Goal: Transaction & Acquisition: Purchase product/service

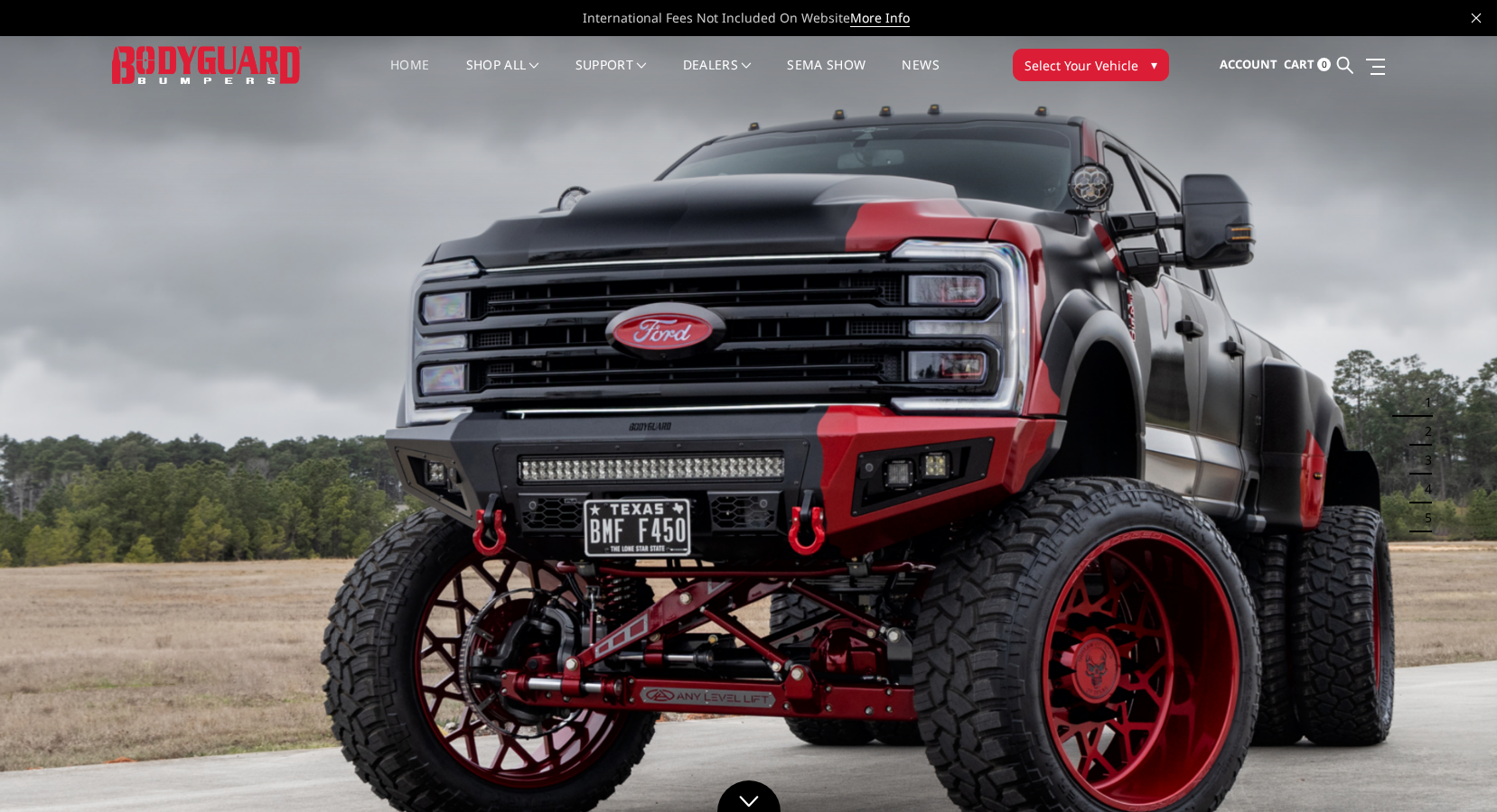
click at [1095, 57] on span "Select Your Vehicle" at bounding box center [1080, 66] width 114 height 19
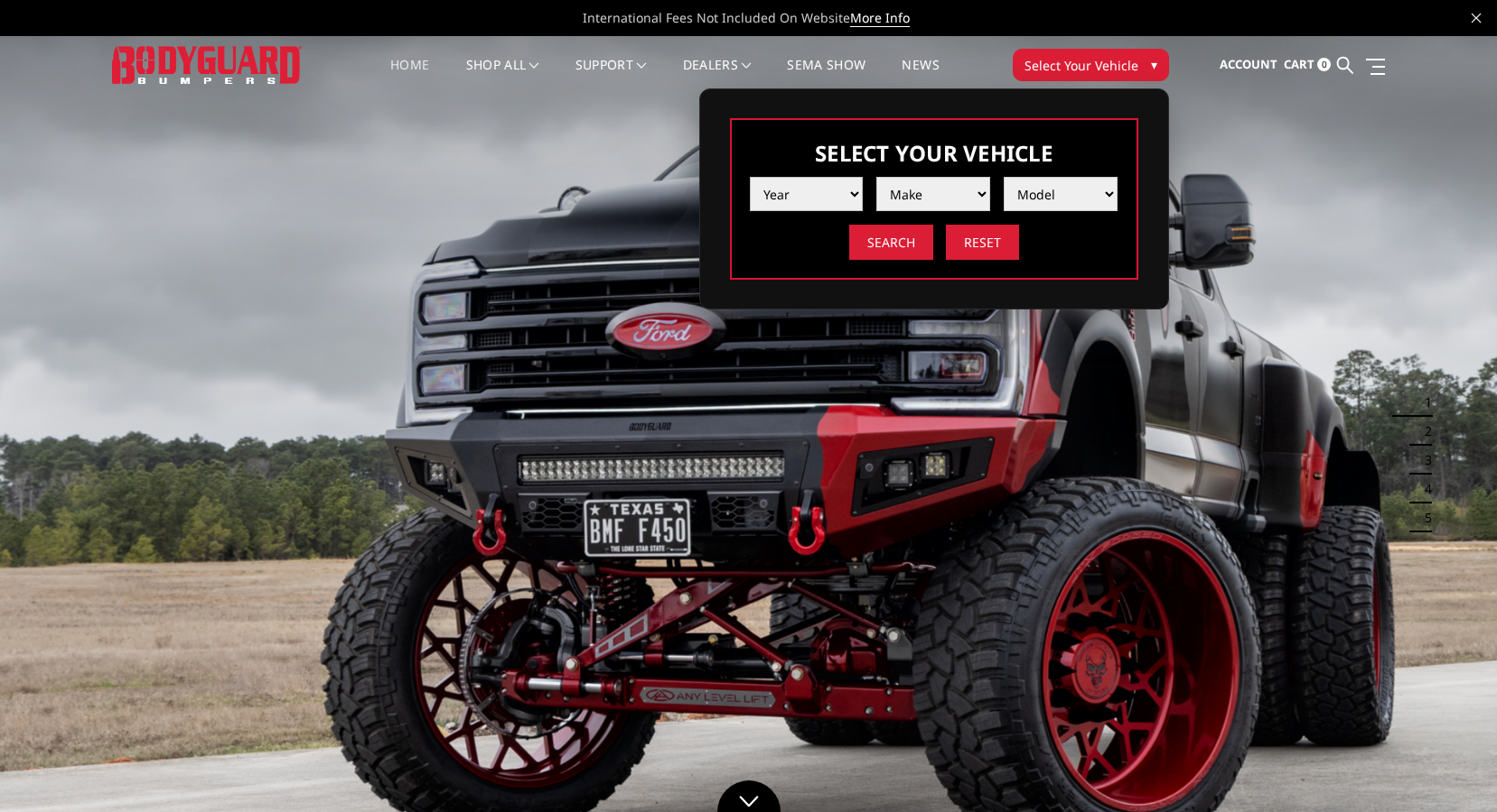
click at [851, 206] on select "Year [DATE] 2024 2023 2022 2021 2020 2019 2018 2017 2016 2015 2014 2013 2012 20…" at bounding box center [806, 194] width 114 height 34
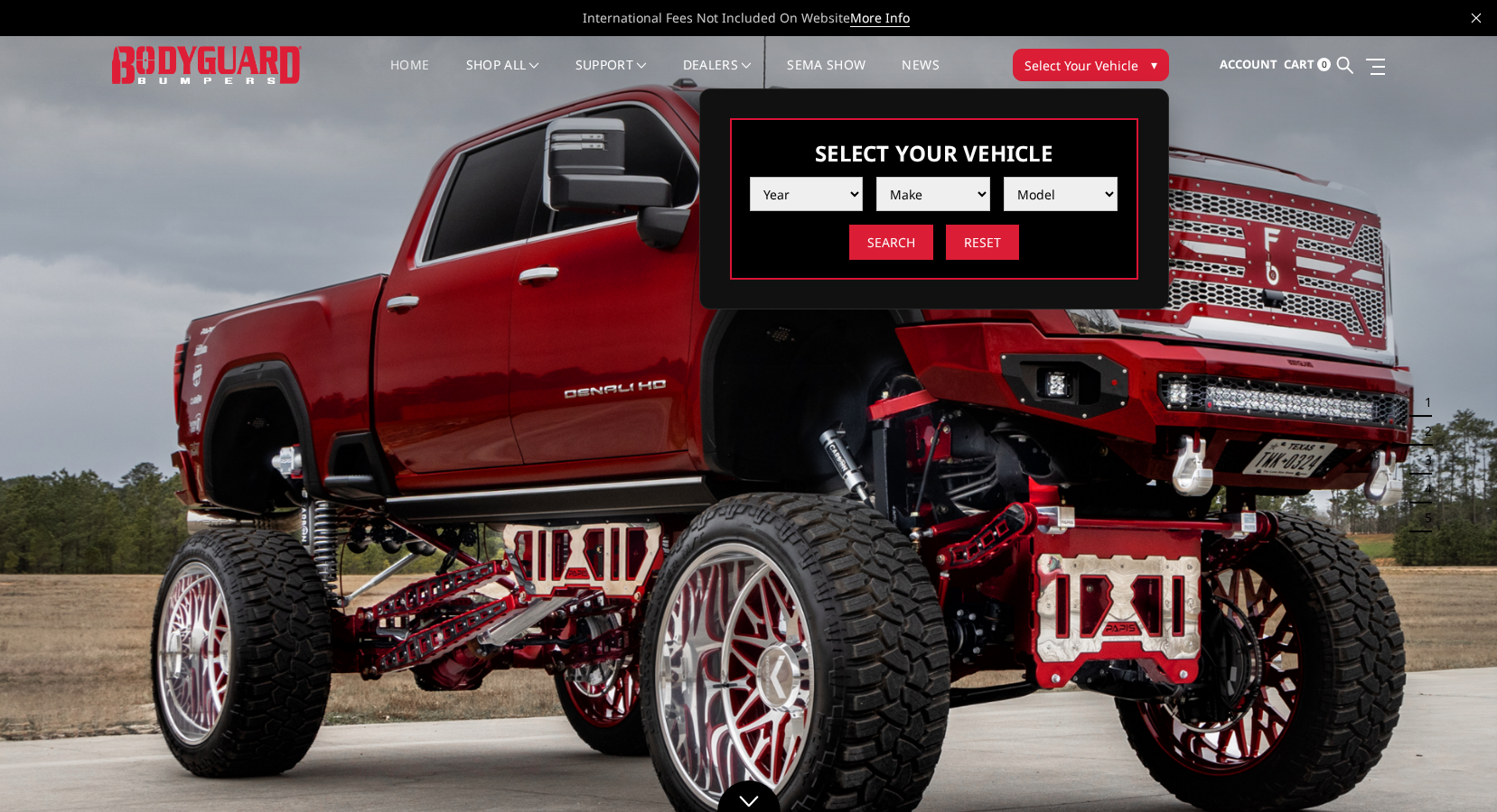
select select "yr_2025"
click at [749, 200] on select "Year [DATE] 2024 2023 2022 2021 2020 2019 2018 2017 2016 2015 2014 2013 2012 20…" at bounding box center [806, 194] width 114 height 34
click at [929, 211] on select "Make Chevrolet Ford GMC Ram Toyota" at bounding box center [933, 194] width 114 height 34
select select "mk_ford"
click at [876, 200] on select "Make Chevrolet Ford GMC Ram Toyota" at bounding box center [933, 194] width 114 height 34
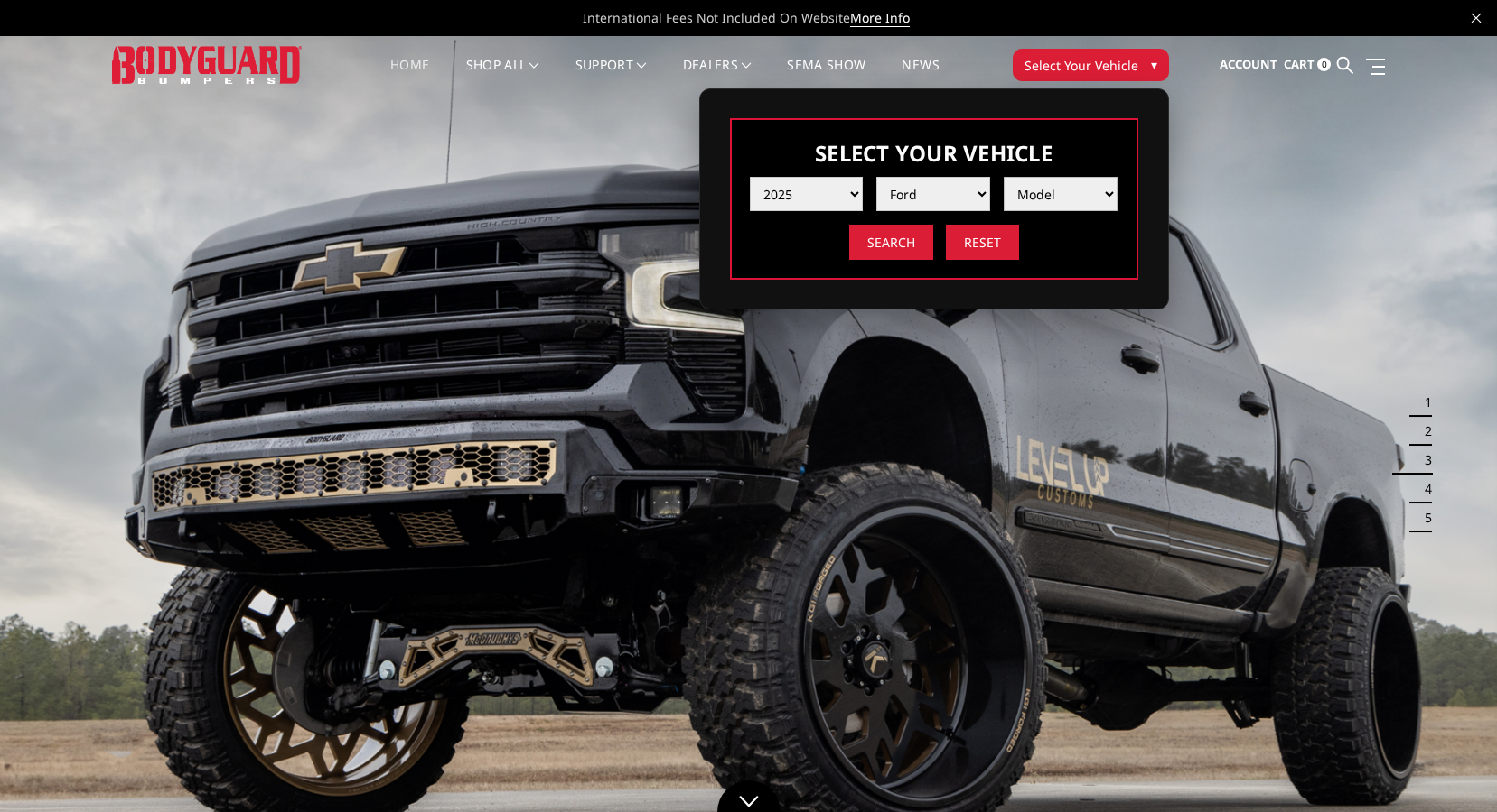
click at [1019, 211] on select "Model F150 F150 Raptor F250 / F350 F450 F550" at bounding box center [1060, 194] width 114 height 34
select select "md_f250-f350"
click at [1003, 200] on select "Model F150 F150 Raptor F250 / F350 F450 F550" at bounding box center [1060, 194] width 114 height 34
click at [904, 260] on input "Search" at bounding box center [890, 242] width 84 height 35
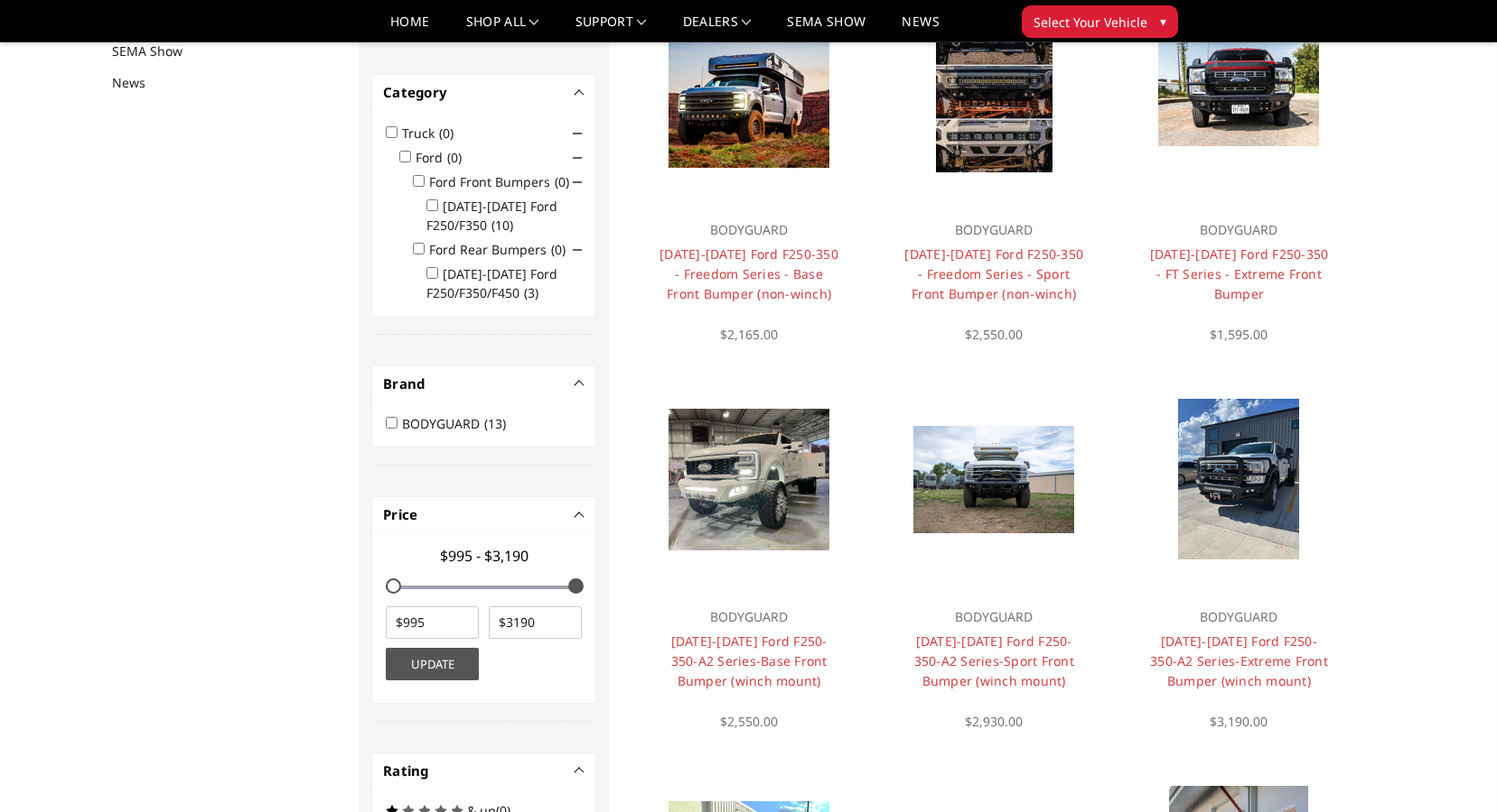
scroll to position [324, 0]
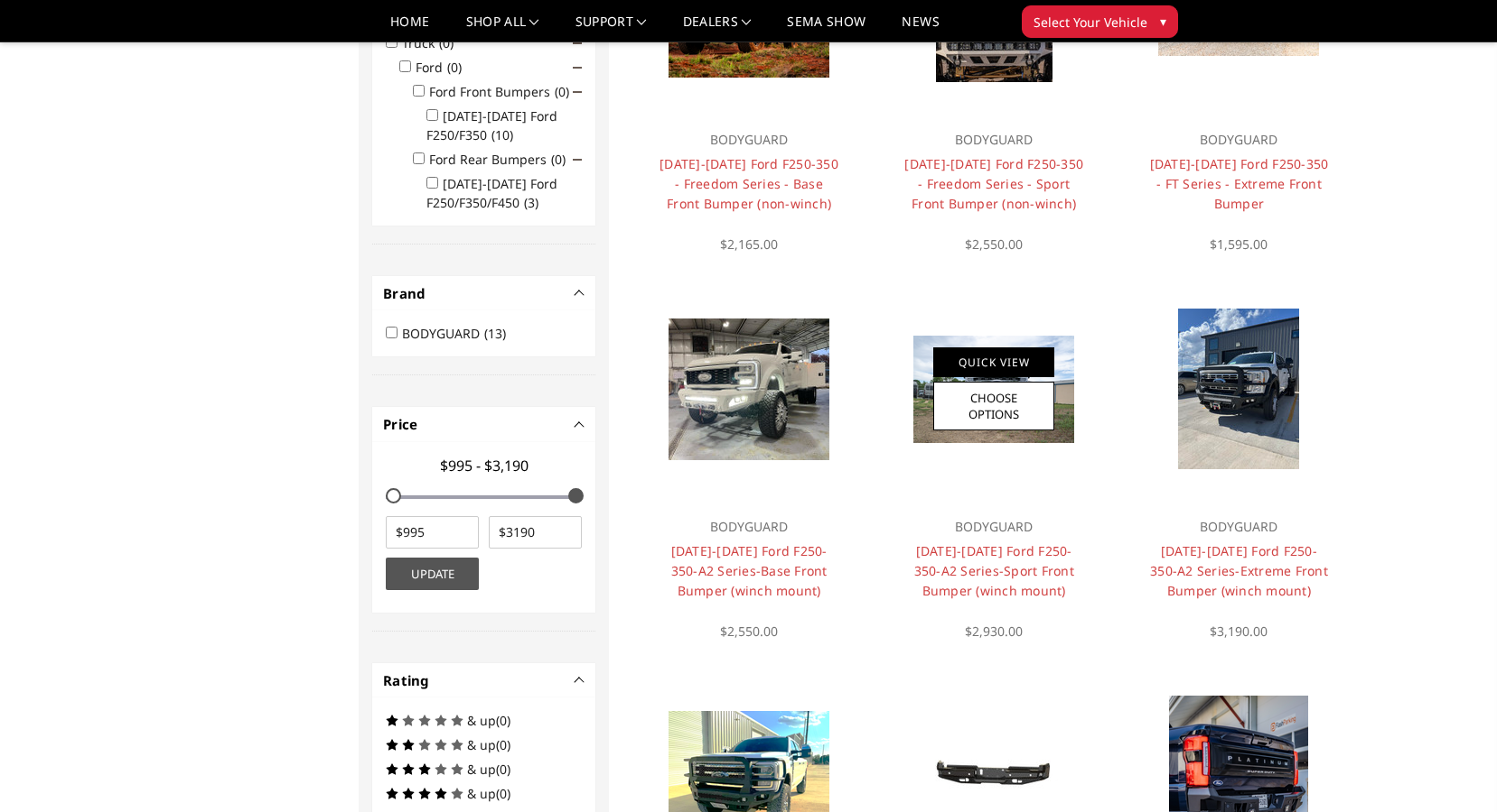
click at [956, 372] on link "Quick View" at bounding box center [993, 363] width 121 height 30
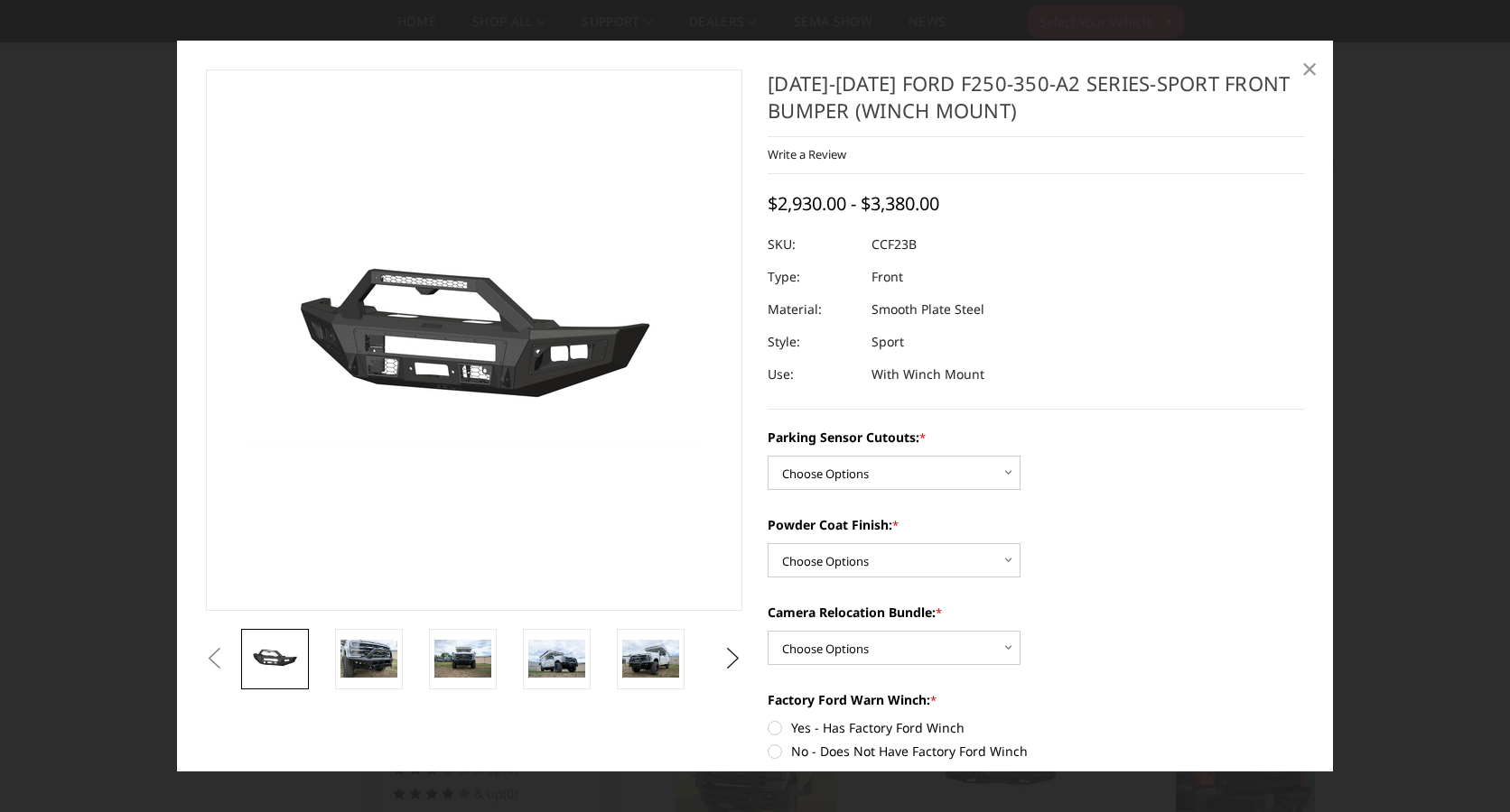
click at [1310, 70] on span "×" at bounding box center [1309, 68] width 16 height 39
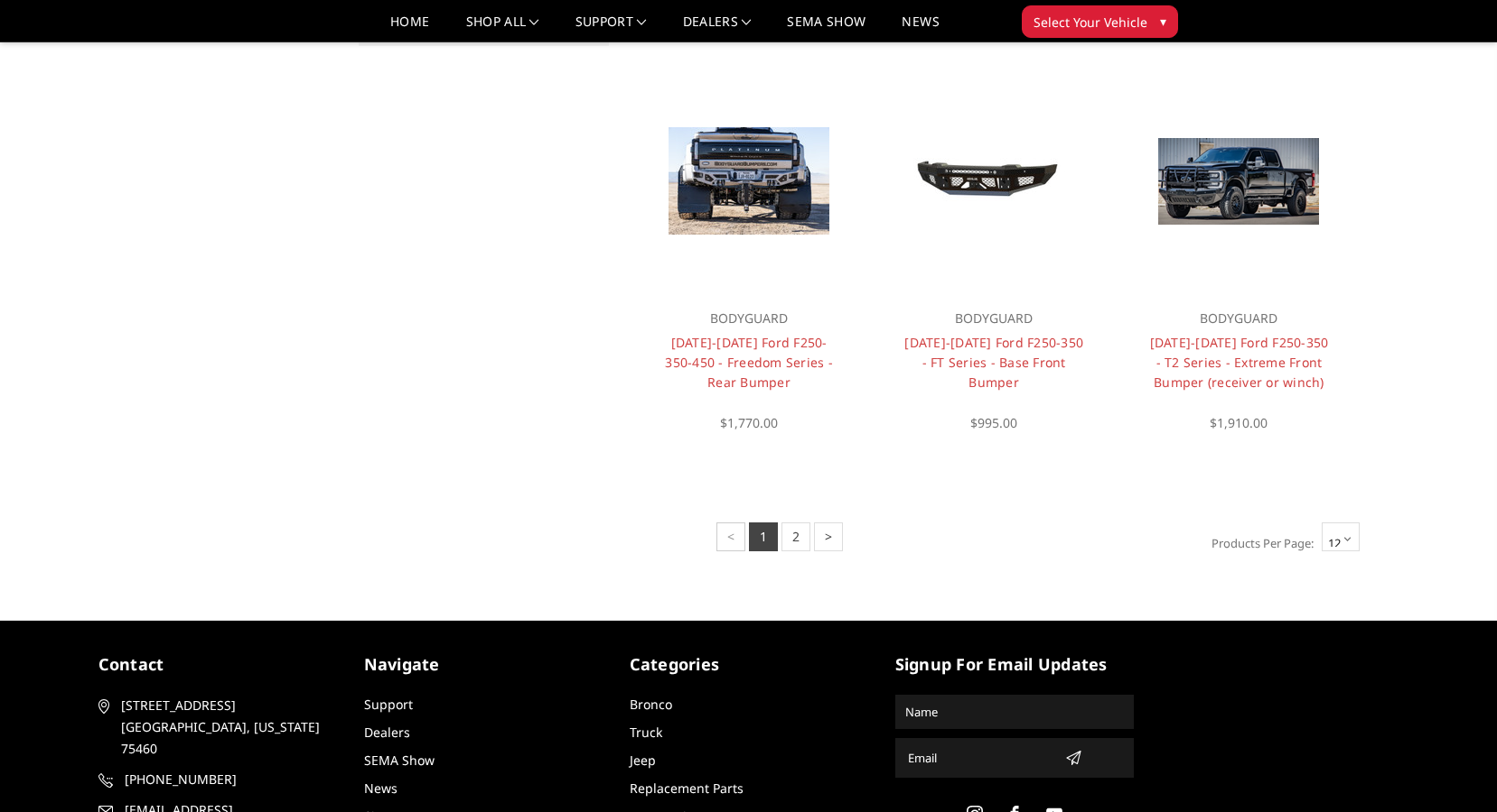
scroll to position [1443, 0]
